Goal: Complete application form

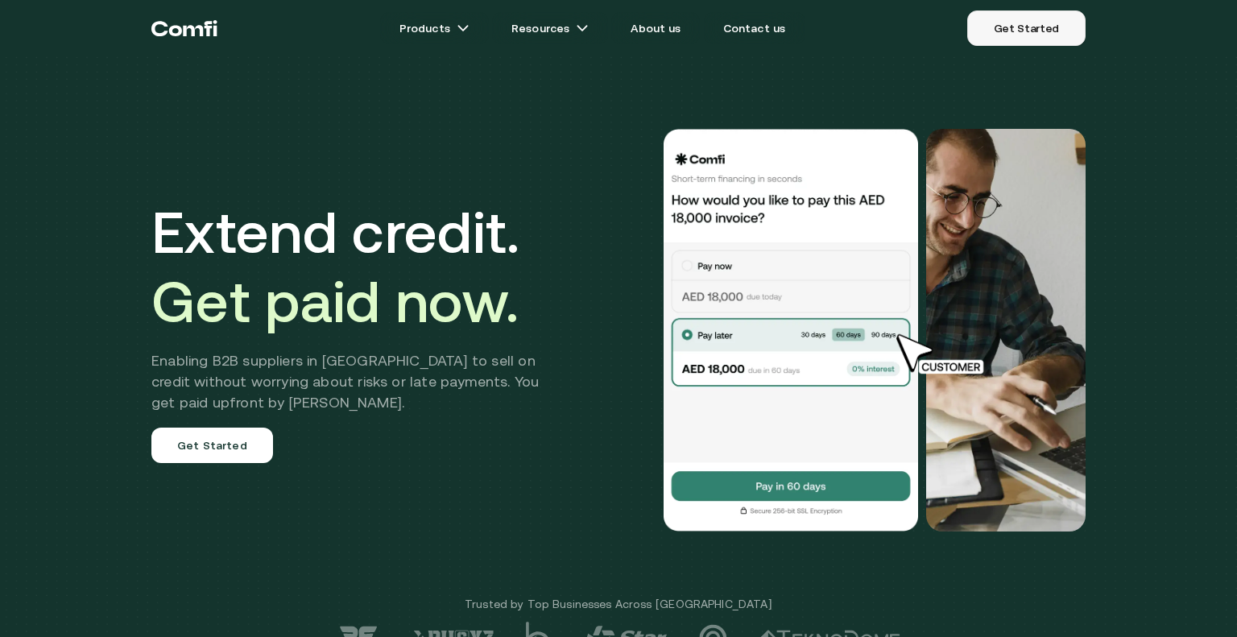
click at [991, 36] on link "Get Started" at bounding box center [1026, 27] width 118 height 35
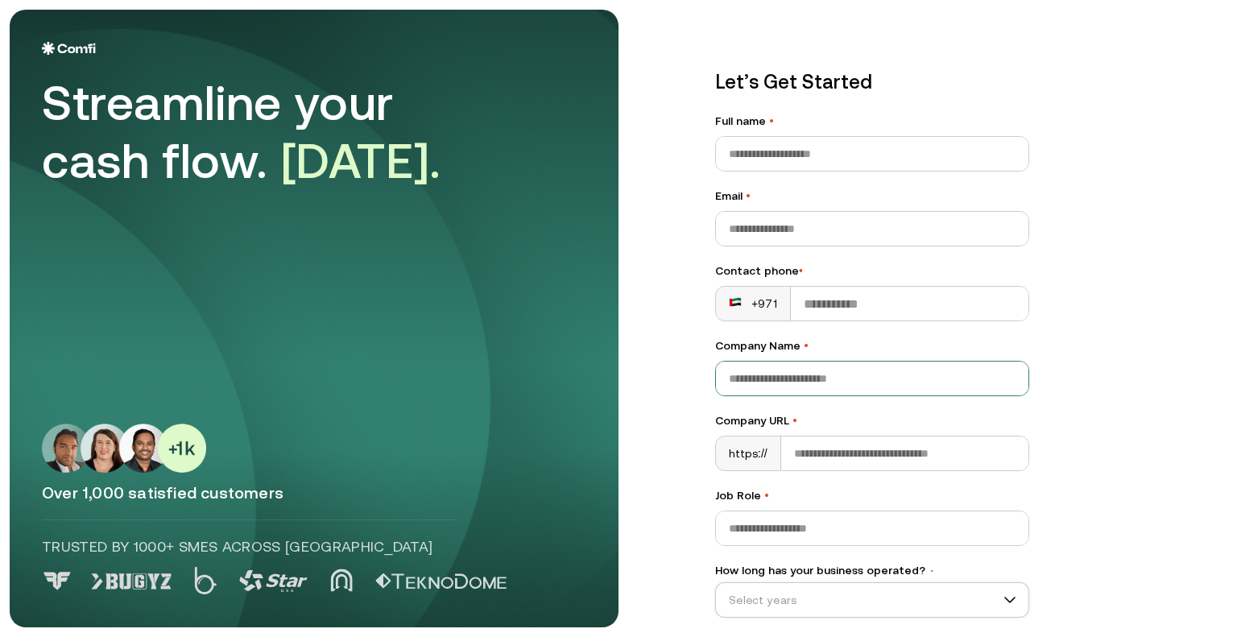
scroll to position [142, 0]
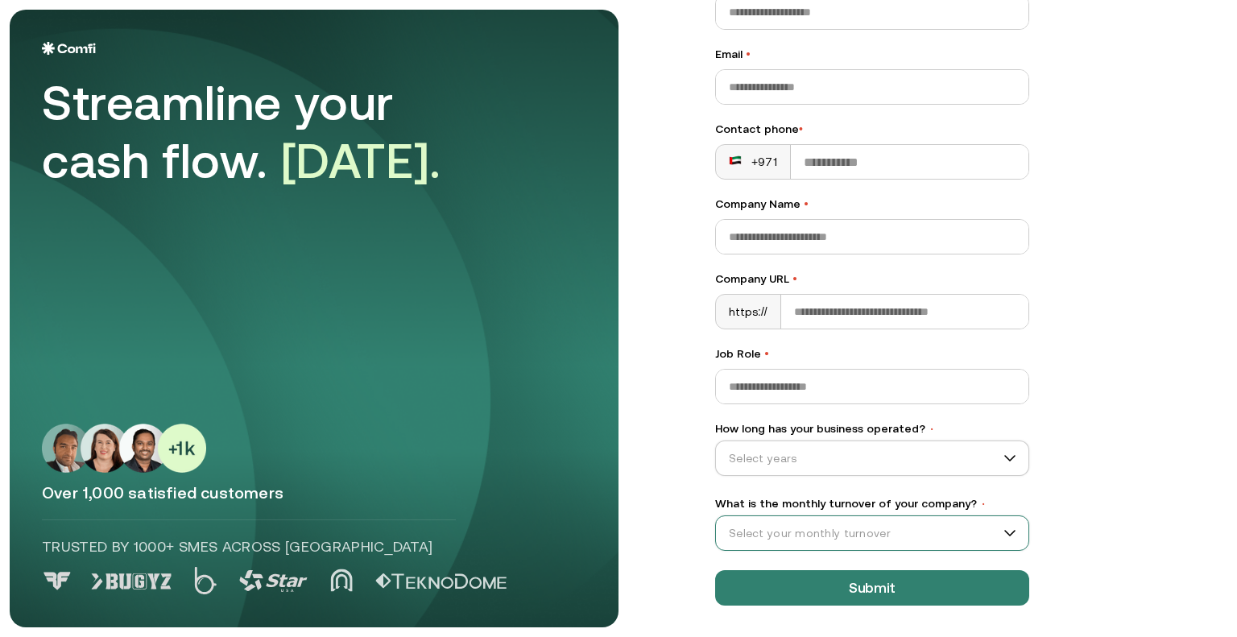
click at [850, 527] on input "What is the monthly turnover of your company? •" at bounding box center [865, 533] width 298 height 24
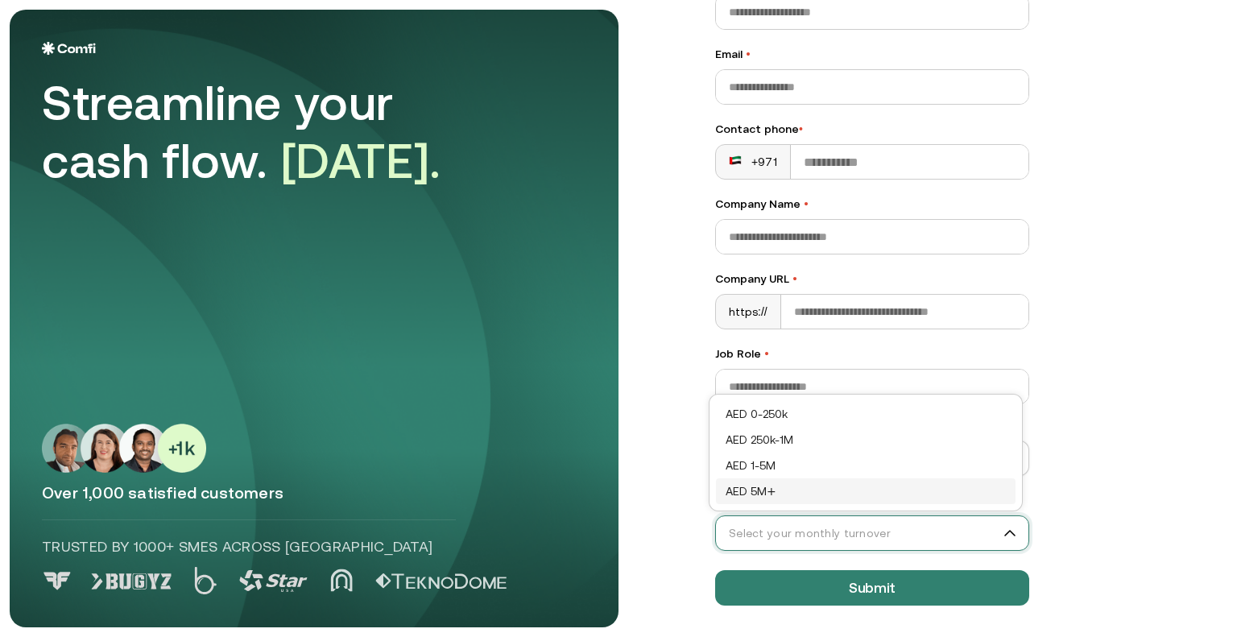
click at [1069, 490] on main "Streamline your cash flow. [DATE]. Over 1,000 satisfied customers Trusted by 10…" at bounding box center [618, 318] width 1237 height 637
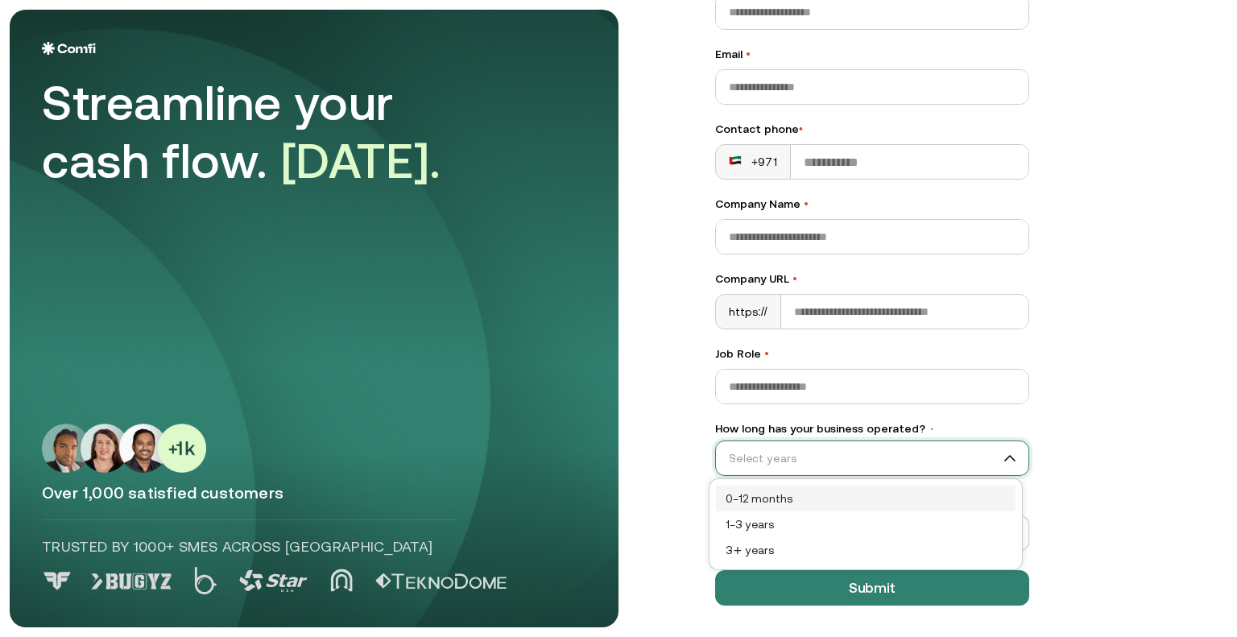
click at [944, 456] on input "How long has your business operated? •" at bounding box center [865, 458] width 298 height 24
click at [804, 460] on input "How long has your business operated? •" at bounding box center [865, 458] width 298 height 24
click at [800, 449] on input "How long has your business operated? •" at bounding box center [865, 458] width 298 height 24
